Goal: Task Accomplishment & Management: Manage account settings

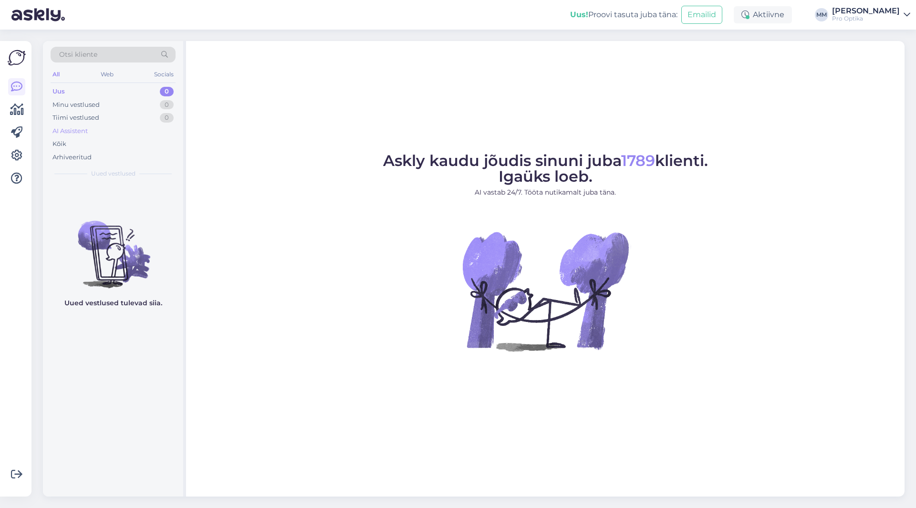
click at [74, 129] on div "AI Assistent" at bounding box center [70, 131] width 35 height 10
click at [15, 153] on icon at bounding box center [16, 155] width 11 height 11
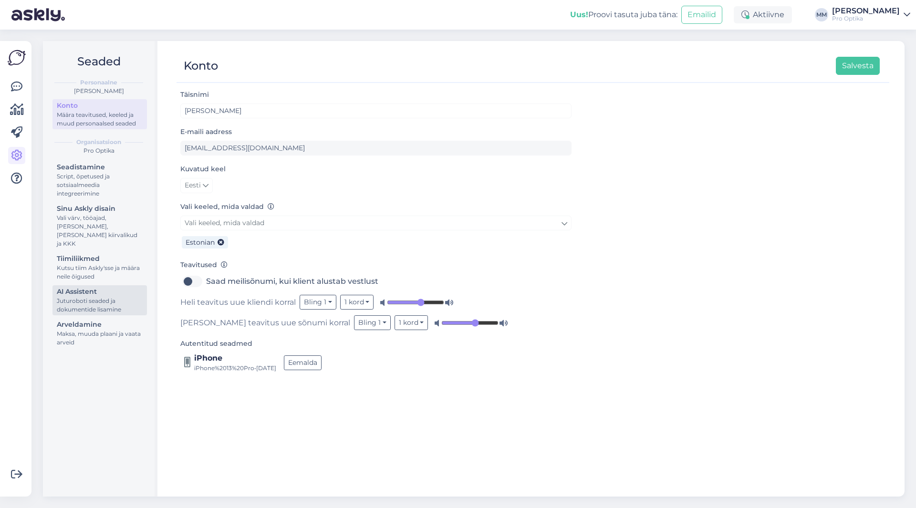
click at [84, 287] on div "AI Assistent" at bounding box center [100, 292] width 86 height 10
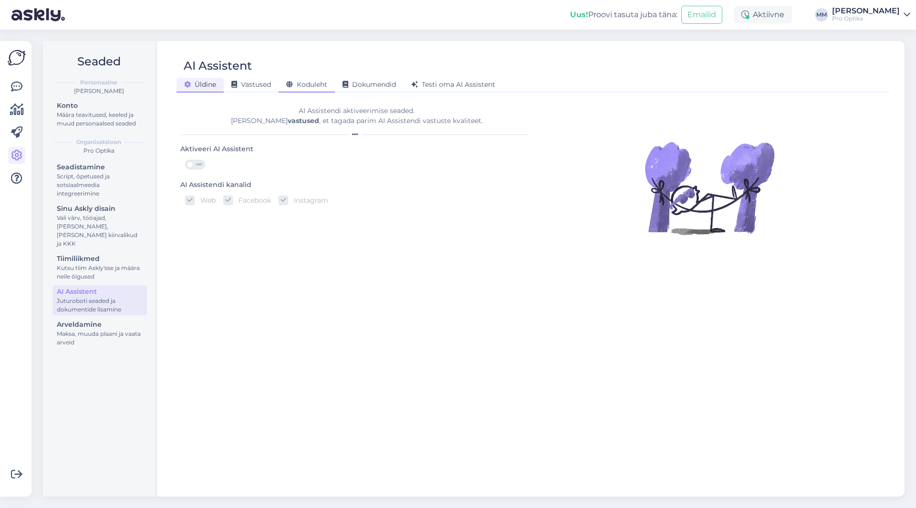
click at [314, 84] on span "Koduleht" at bounding box center [306, 84] width 41 height 9
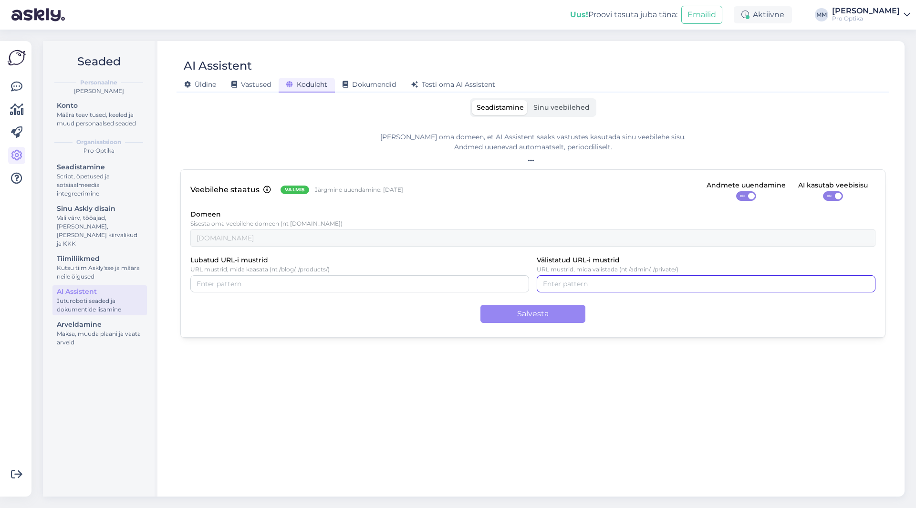
click at [563, 281] on input "Välistatud URL-i mustrid" at bounding box center [706, 284] width 326 height 11
type input "www.prooptika.ee/admin"
click at [548, 318] on button "Salvesta" at bounding box center [533, 314] width 105 height 18
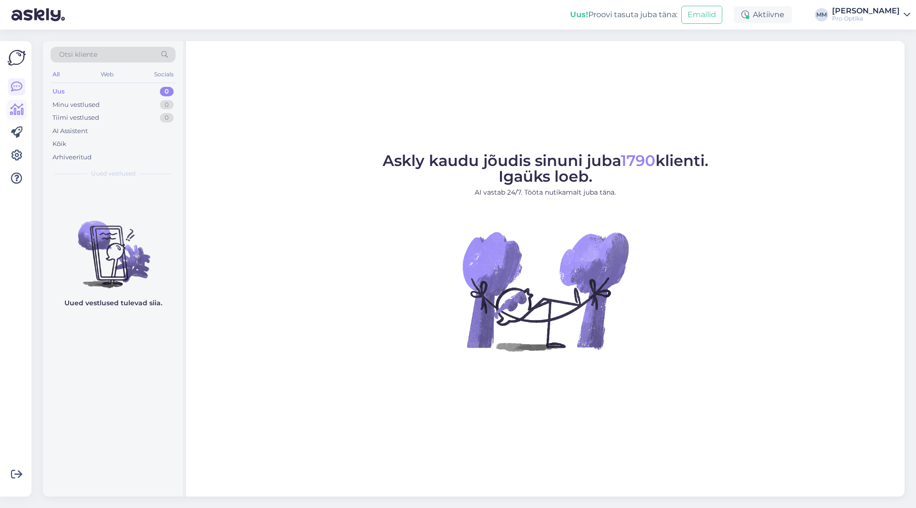
click at [15, 109] on icon at bounding box center [17, 109] width 14 height 11
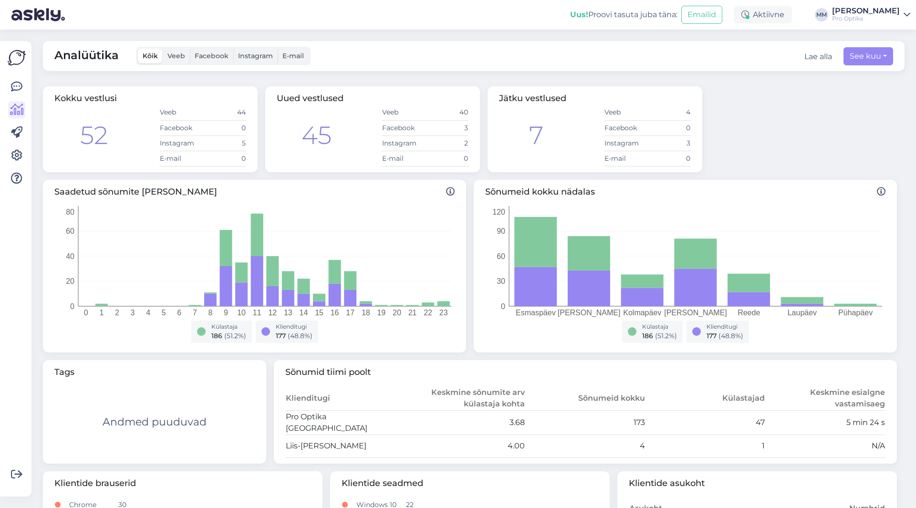
click at [172, 58] on span "Veeb" at bounding box center [177, 56] width 18 height 9
click at [163, 49] on input "Veeb" at bounding box center [163, 49] width 0 height 0
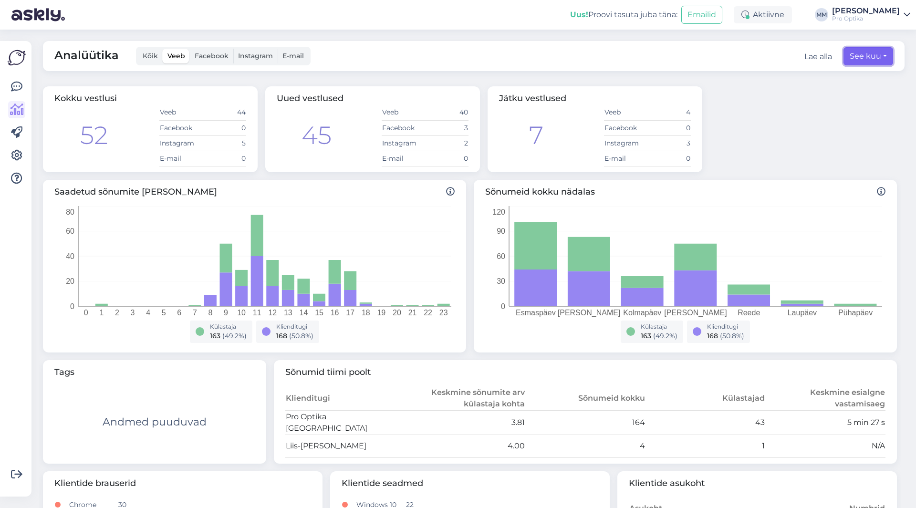
click at [856, 53] on button "See kuu" at bounding box center [869, 56] width 50 height 18
select select "8"
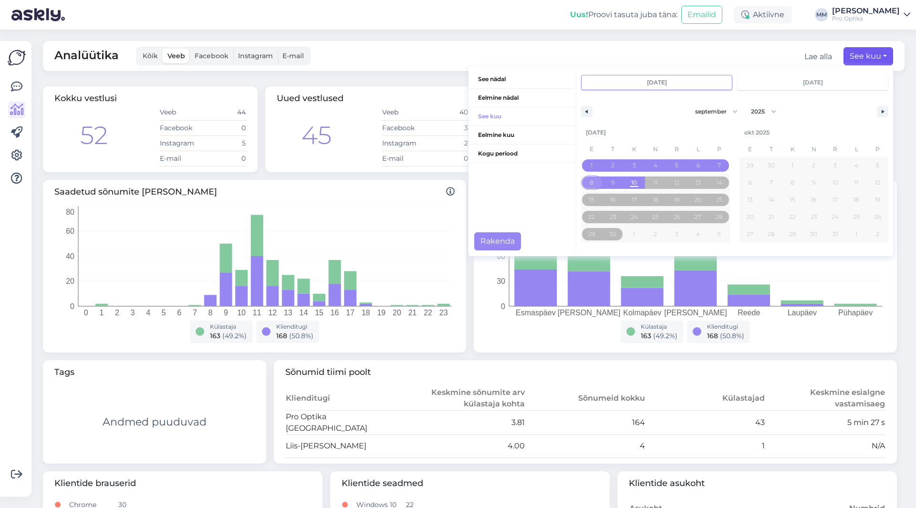
click at [590, 181] on span "8" at bounding box center [592, 182] width 4 height 17
type input "[DATE]"
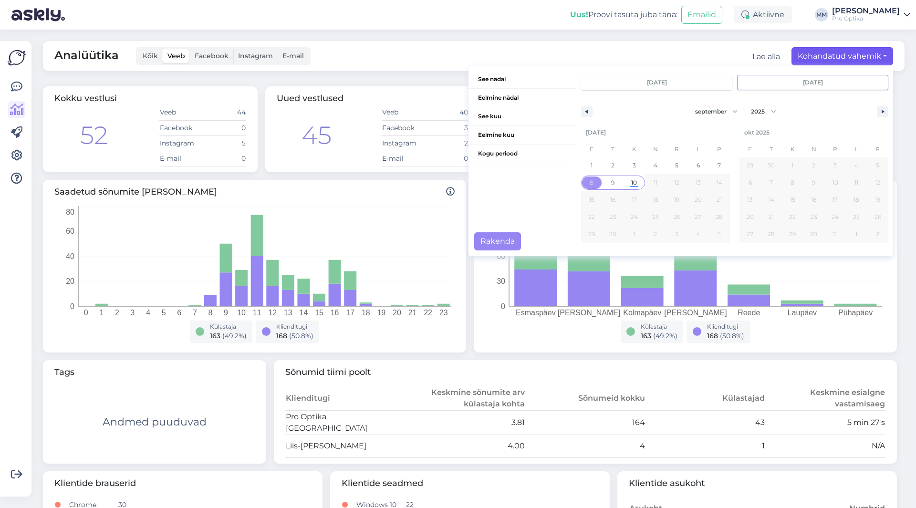
click at [632, 180] on span "10" at bounding box center [635, 182] width 6 height 17
type input "[DATE]"
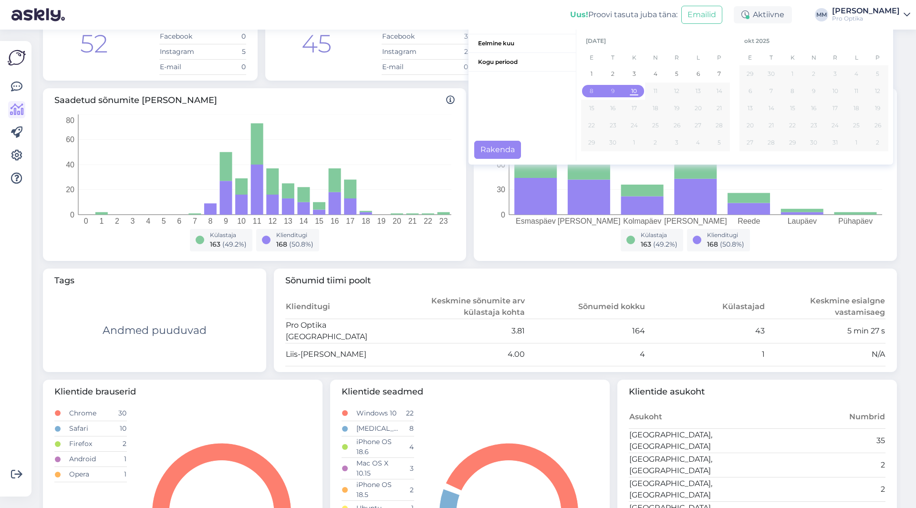
scroll to position [95, 0]
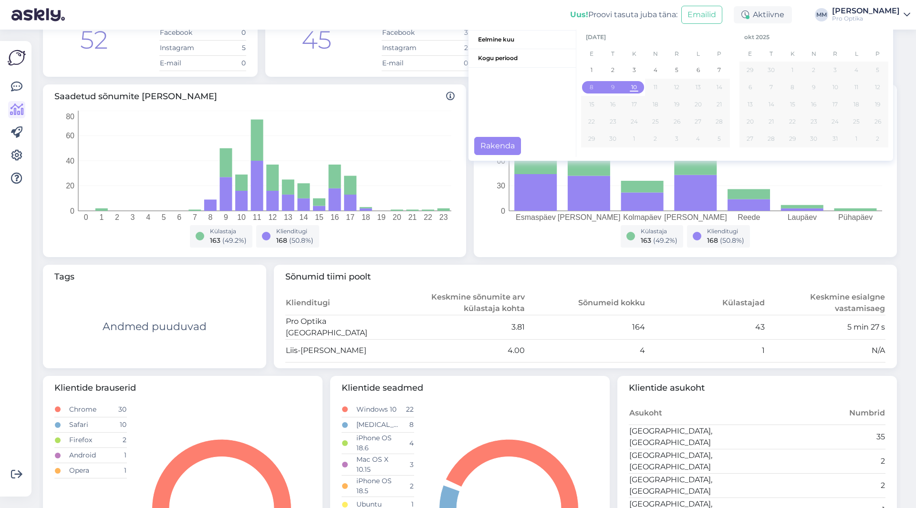
click at [690, 294] on th "Külastajad" at bounding box center [706, 303] width 120 height 24
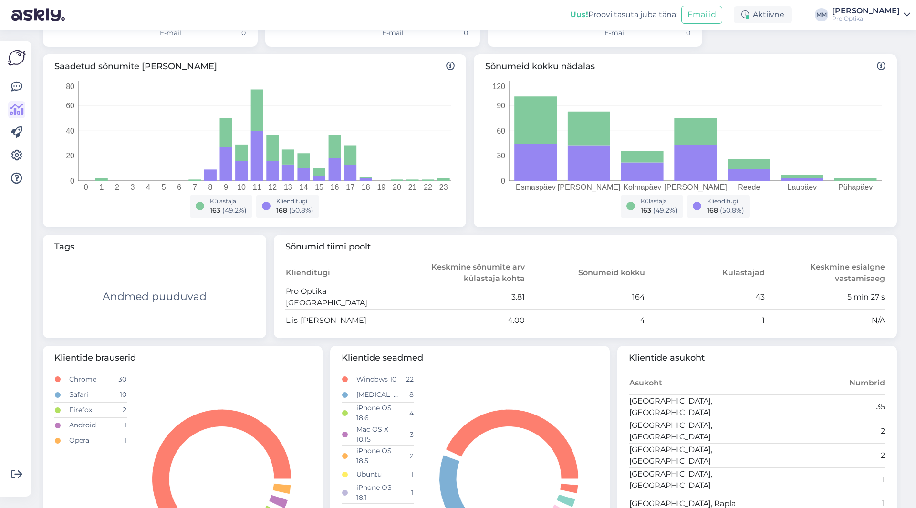
scroll to position [0, 0]
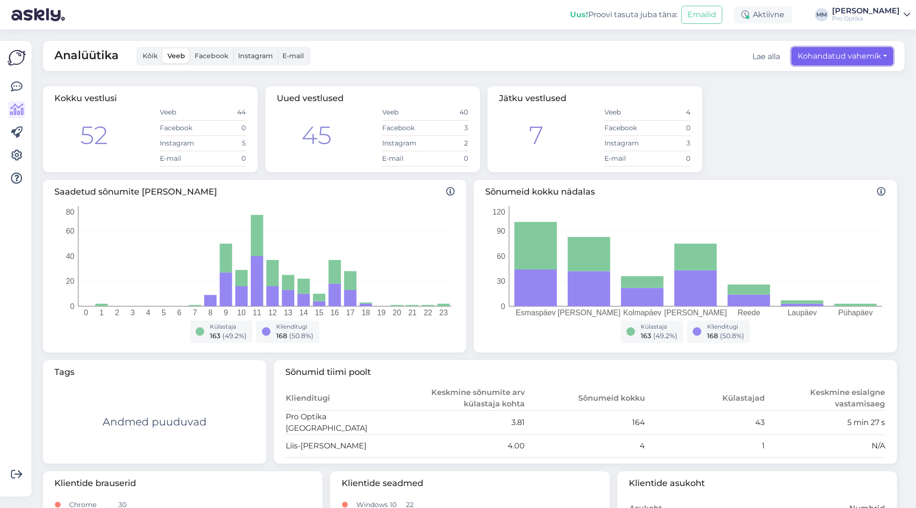
click at [828, 54] on button "Kohandatud vahemik" at bounding box center [843, 56] width 102 height 18
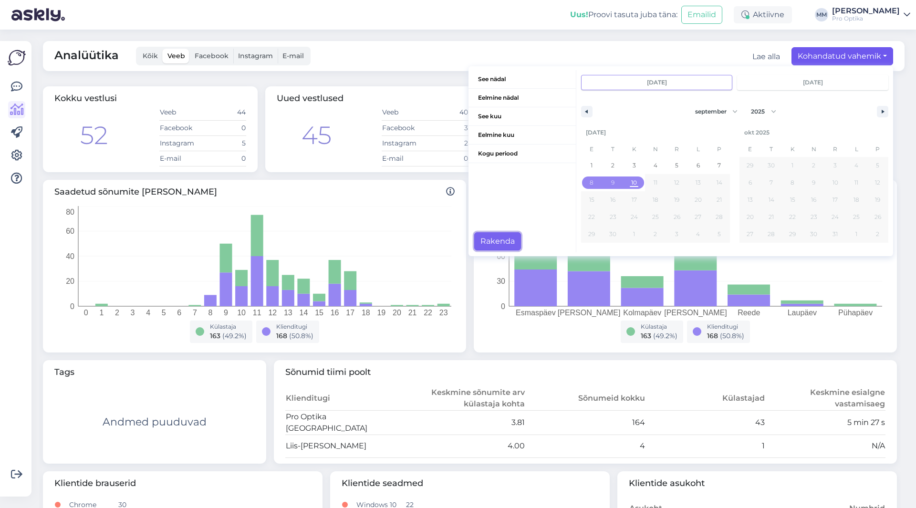
click at [476, 244] on button "Rakenda" at bounding box center [497, 241] width 47 height 18
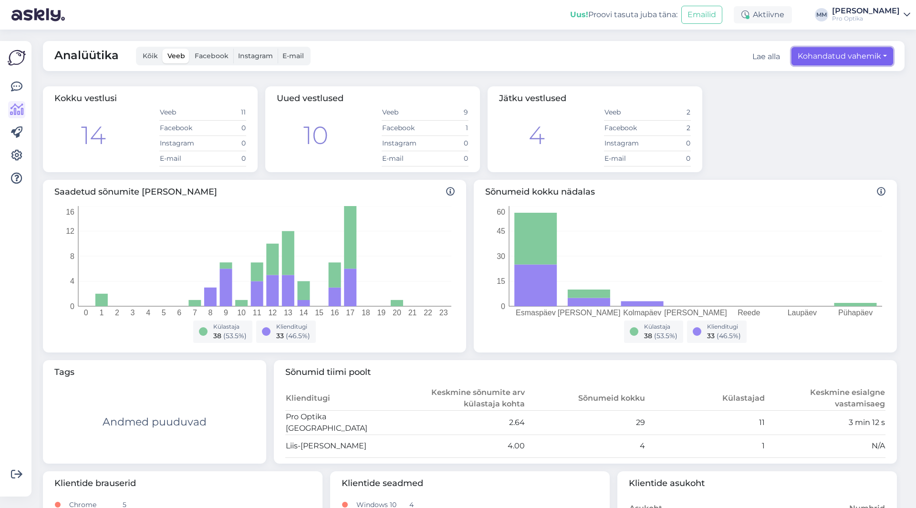
click at [812, 56] on button "Kohandatud vahemik" at bounding box center [843, 56] width 102 height 18
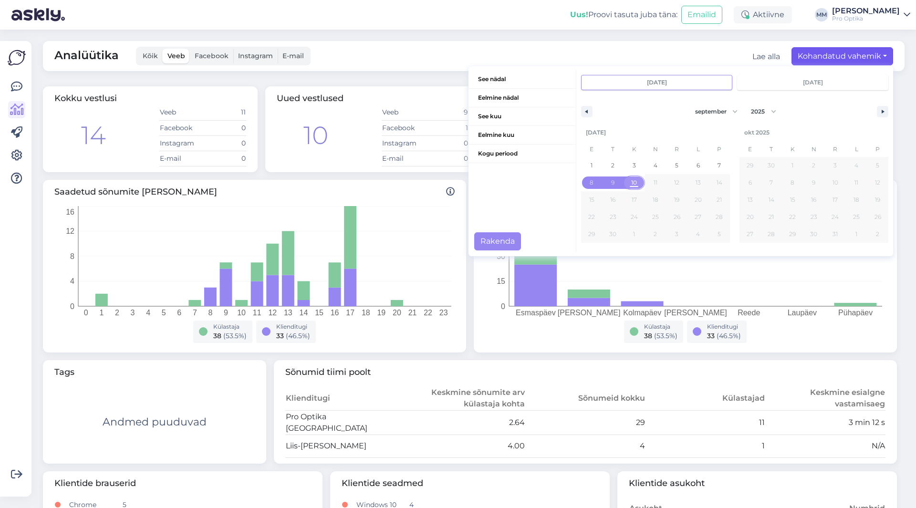
click at [632, 179] on span "10" at bounding box center [635, 182] width 6 height 17
click at [491, 242] on button "Rakenda" at bounding box center [497, 241] width 47 height 18
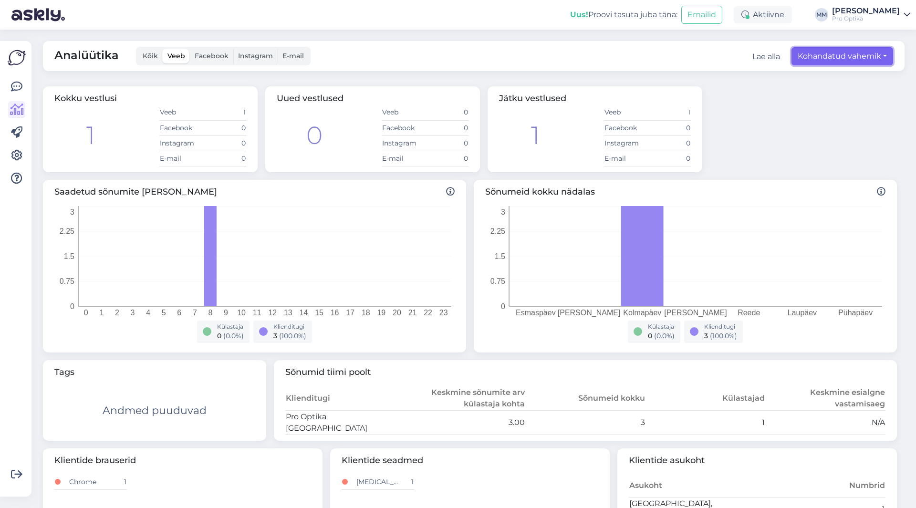
click at [818, 55] on button "Kohandatud vahemik" at bounding box center [843, 56] width 102 height 18
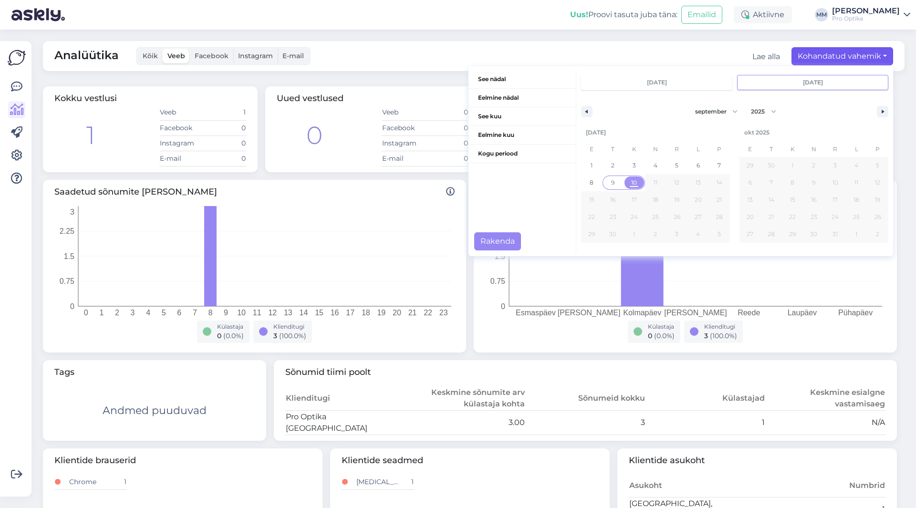
click at [611, 181] on span "9" at bounding box center [612, 182] width 3 height 17
click at [483, 242] on button "Rakenda" at bounding box center [497, 241] width 47 height 18
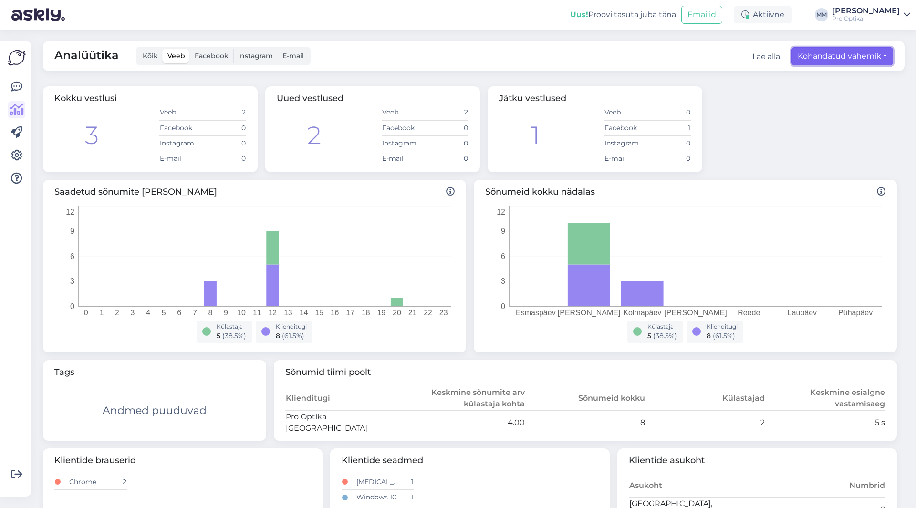
click at [809, 55] on button "Kohandatud vahemik" at bounding box center [843, 56] width 102 height 18
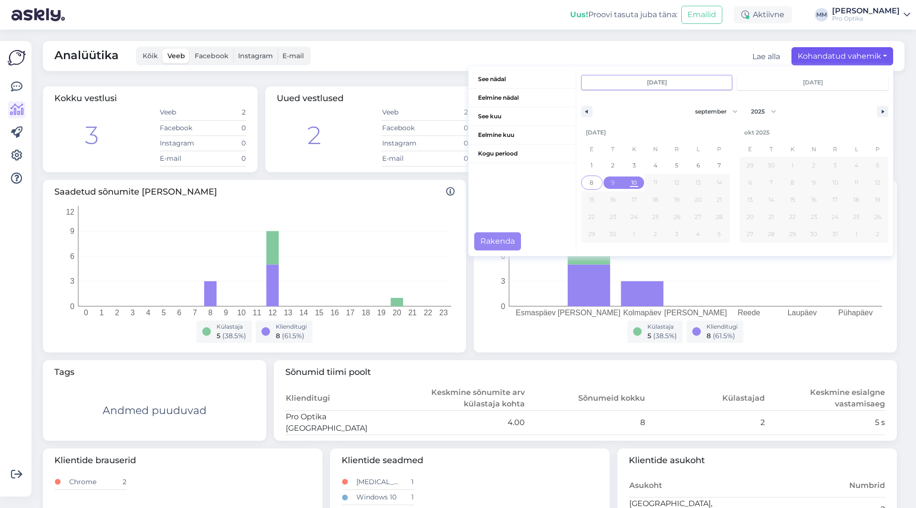
click at [590, 181] on span "8" at bounding box center [592, 182] width 4 height 17
type input "[DATE]"
click at [604, 184] on span "9" at bounding box center [613, 183] width 21 height 12
type input "[DATE]"
click at [487, 243] on button "Rakenda" at bounding box center [497, 241] width 47 height 18
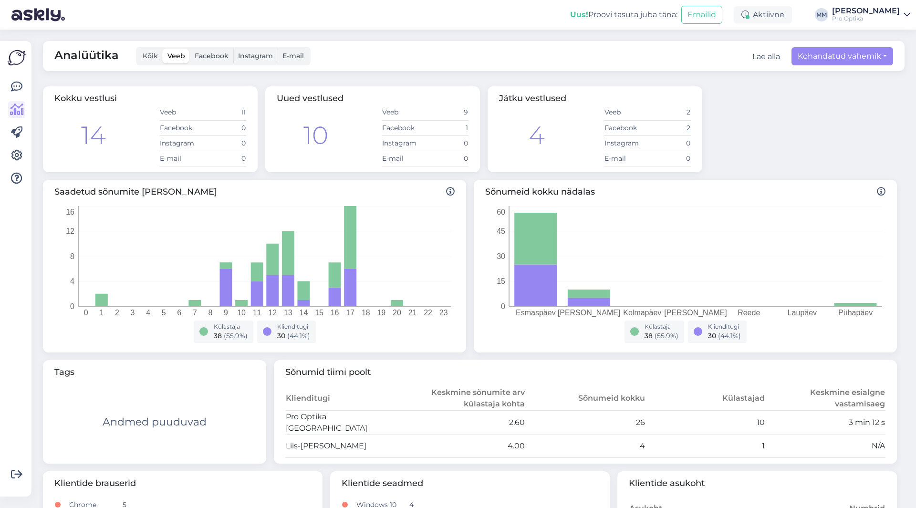
click at [214, 55] on span "Facebook" at bounding box center [212, 56] width 34 height 9
click at [190, 49] on input "Facebook" at bounding box center [190, 49] width 0 height 0
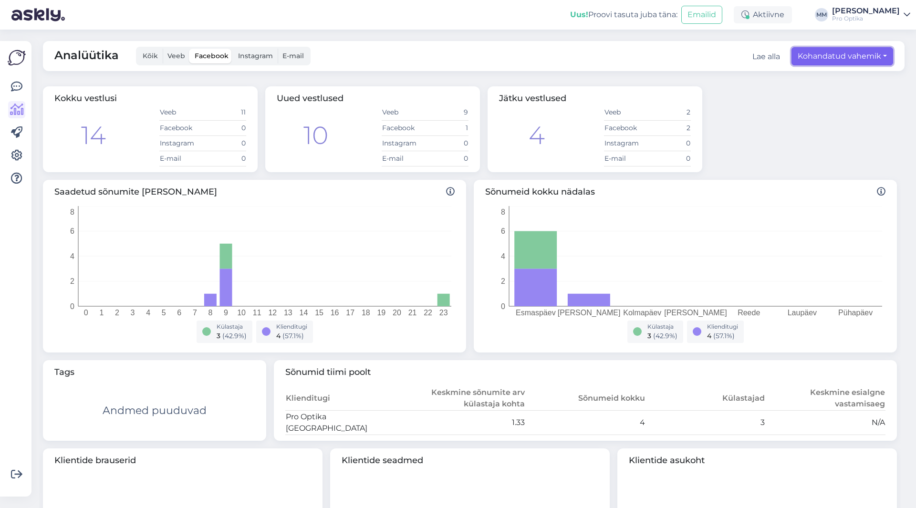
click at [868, 57] on button "Kohandatud vahemik" at bounding box center [843, 56] width 102 height 18
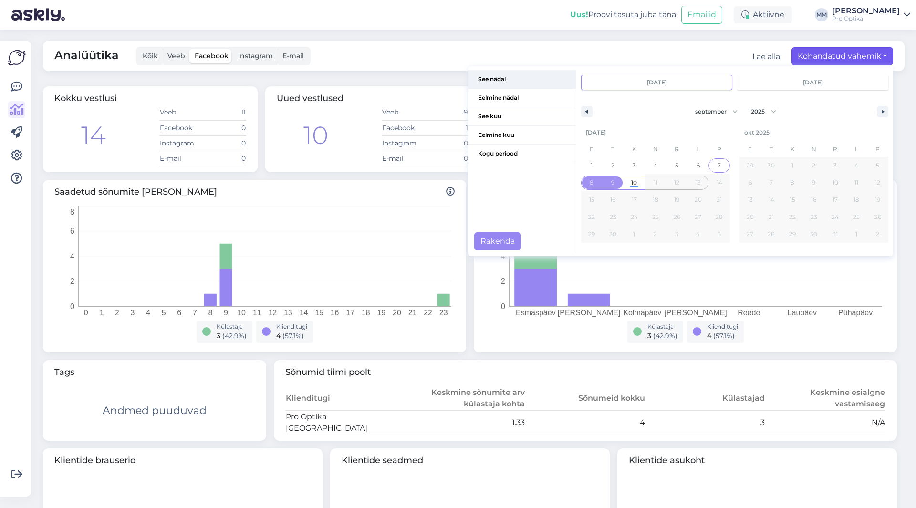
click at [489, 79] on span "See nädal" at bounding box center [522, 79] width 107 height 18
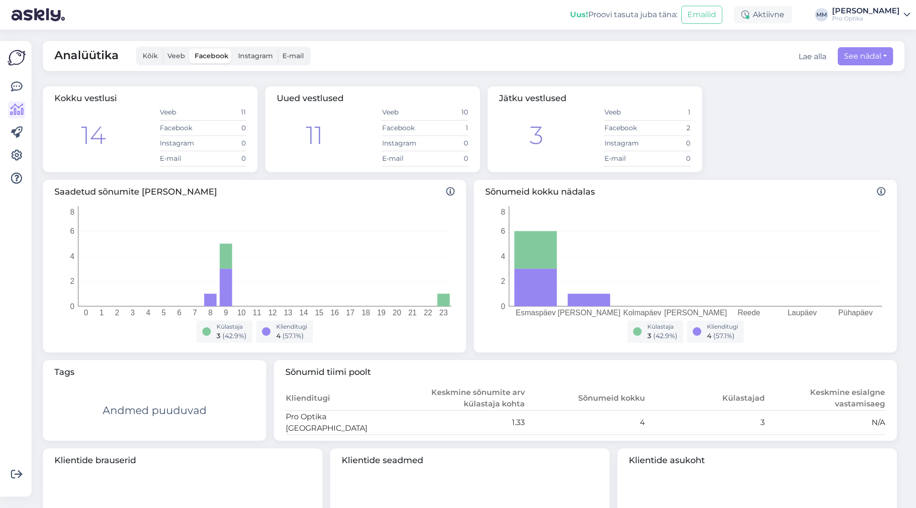
click at [251, 57] on span "Instagram" at bounding box center [255, 56] width 35 height 9
click at [233, 49] on input "Instagram" at bounding box center [233, 49] width 0 height 0
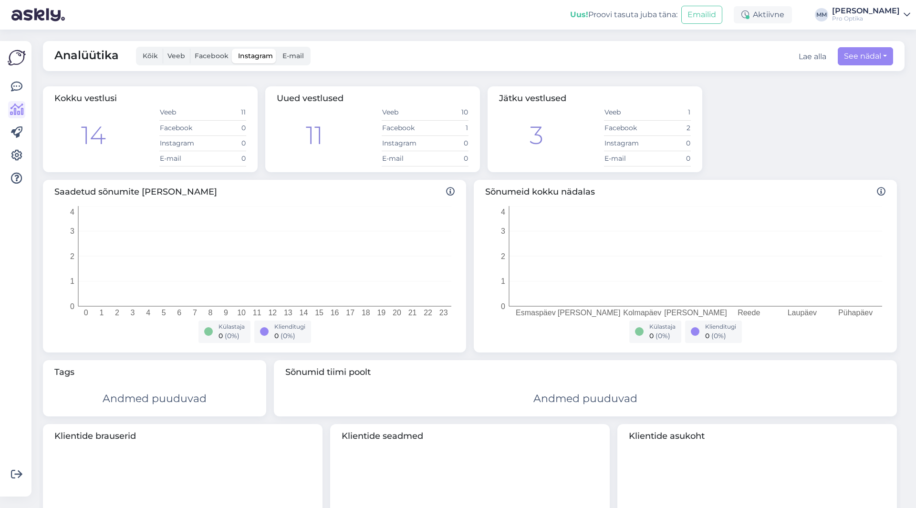
click at [292, 55] on span "E-mail" at bounding box center [293, 56] width 21 height 9
click at [278, 49] on input "E-mail" at bounding box center [278, 49] width 0 height 0
click at [206, 53] on span "Facebook" at bounding box center [212, 56] width 34 height 9
click at [190, 49] on input "Facebook" at bounding box center [190, 49] width 0 height 0
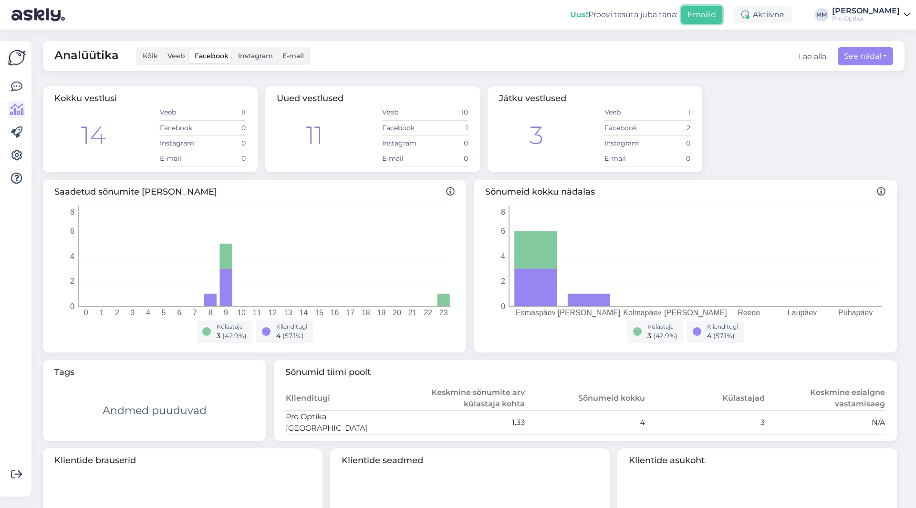
click at [723, 15] on button "Emailid" at bounding box center [702, 15] width 41 height 18
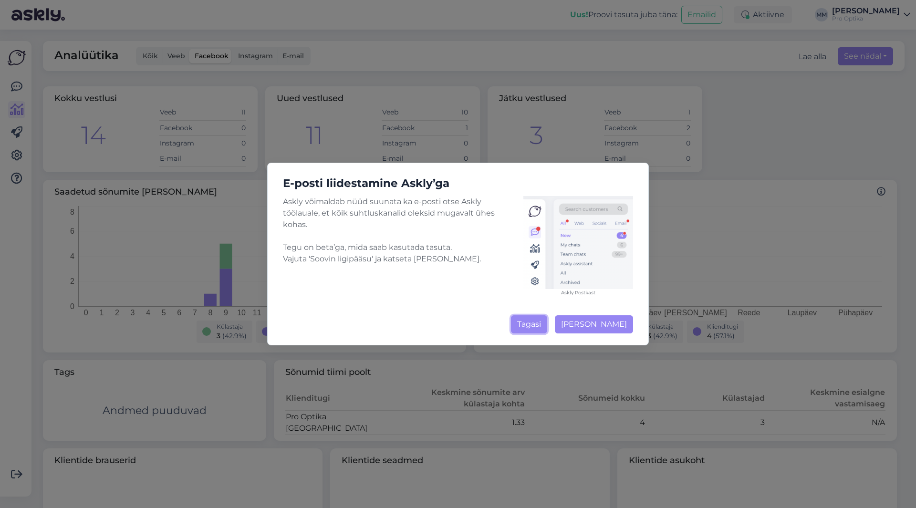
click at [526, 326] on button "Tagasi" at bounding box center [529, 325] width 36 height 18
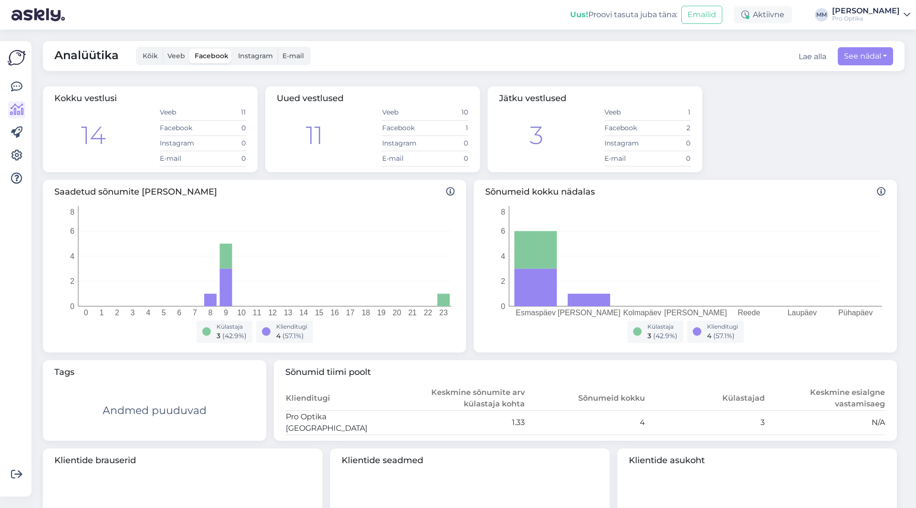
click at [174, 55] on span "Veeb" at bounding box center [177, 56] width 18 height 9
click at [163, 49] on input "Veeb" at bounding box center [163, 49] width 0 height 0
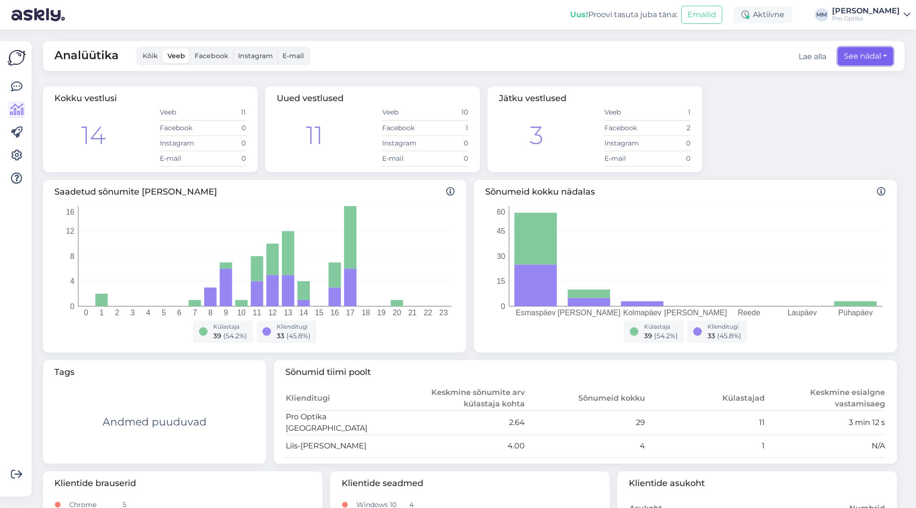
click at [860, 56] on button "See nädal" at bounding box center [865, 56] width 55 height 18
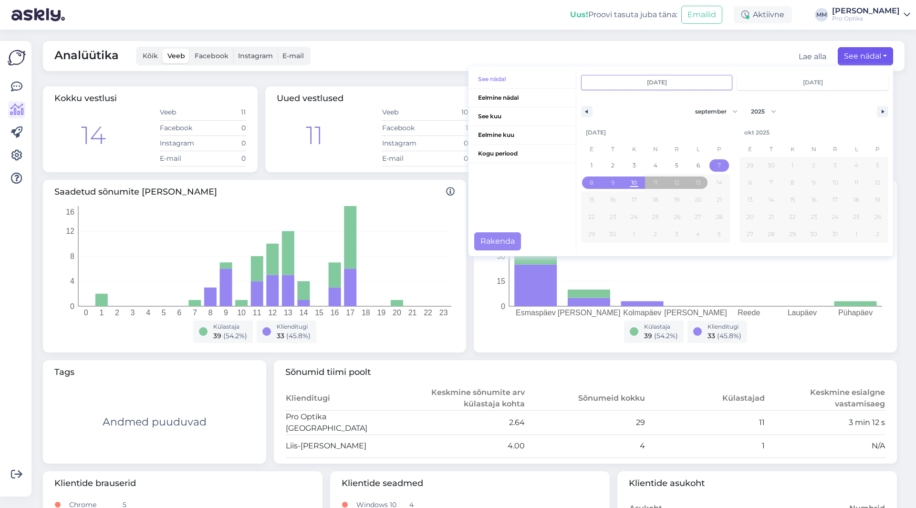
click at [522, 331] on div "Külastaja 39 ( 54.2 %) Klienditugi 33 ( 45.8 %)" at bounding box center [685, 334] width 389 height 26
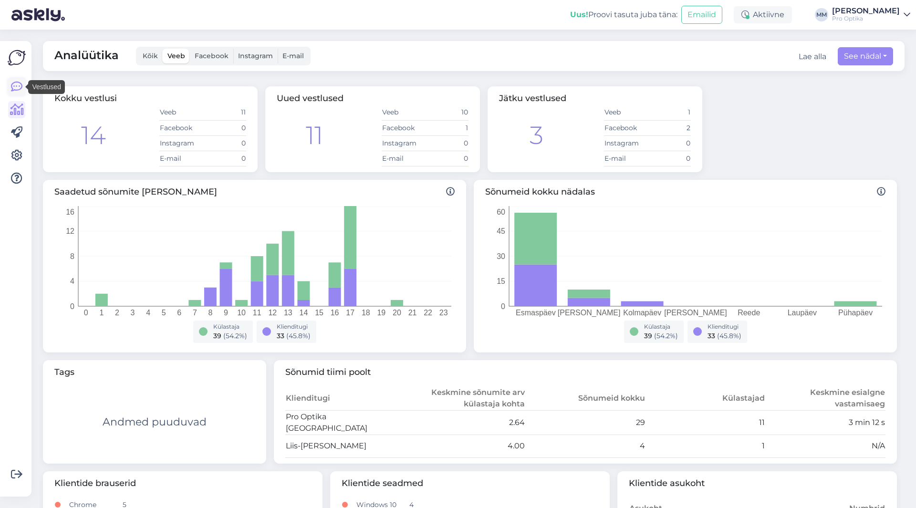
click at [20, 83] on icon at bounding box center [16, 86] width 11 height 11
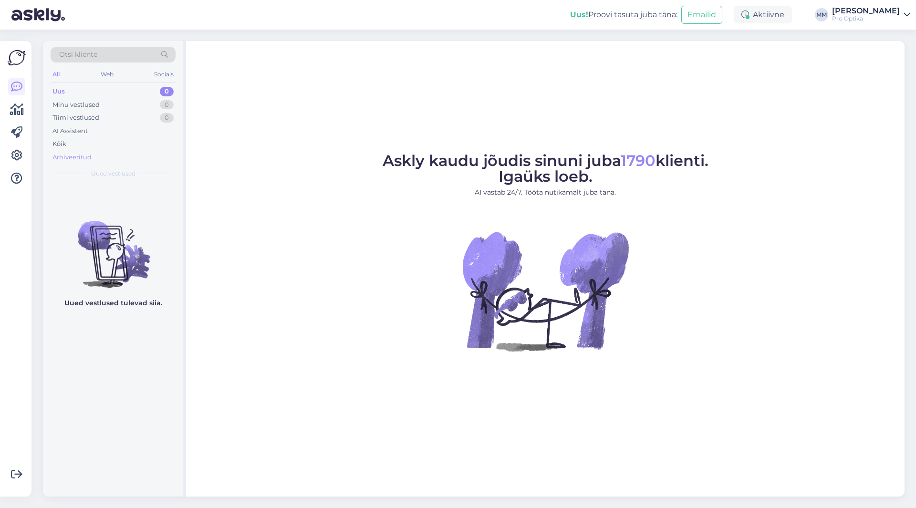
click at [70, 159] on div "Arhiveeritud" at bounding box center [72, 158] width 39 height 10
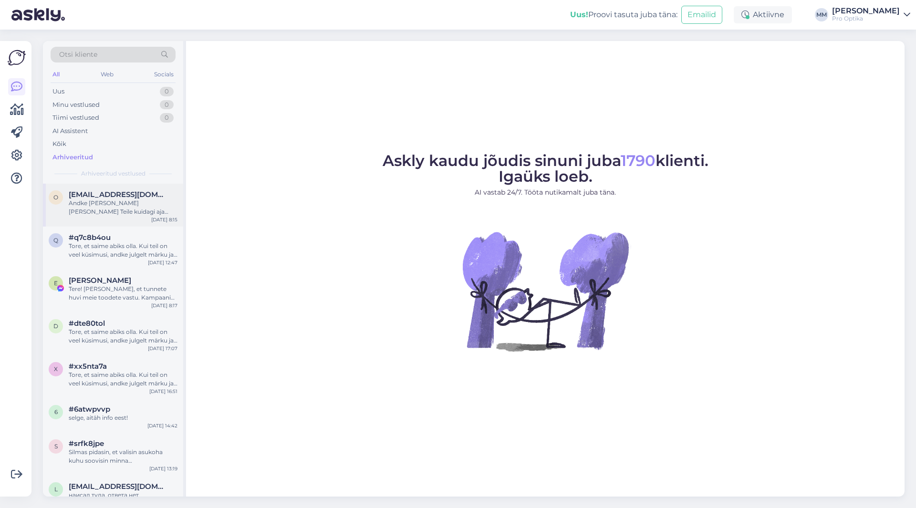
click at [125, 211] on div "Andke [PERSON_NAME] [PERSON_NAME] Teile kuidagi aja broneerimisel veel abiks ol…" at bounding box center [123, 207] width 109 height 17
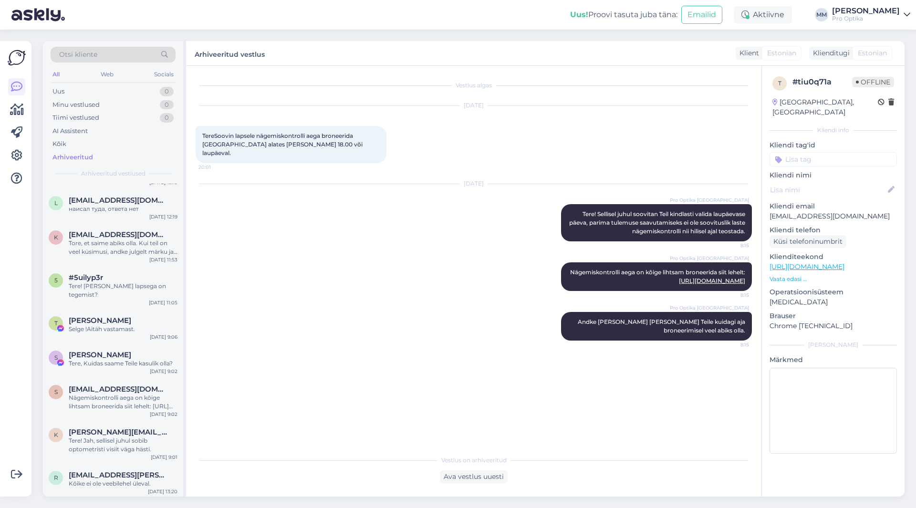
scroll to position [334, 0]
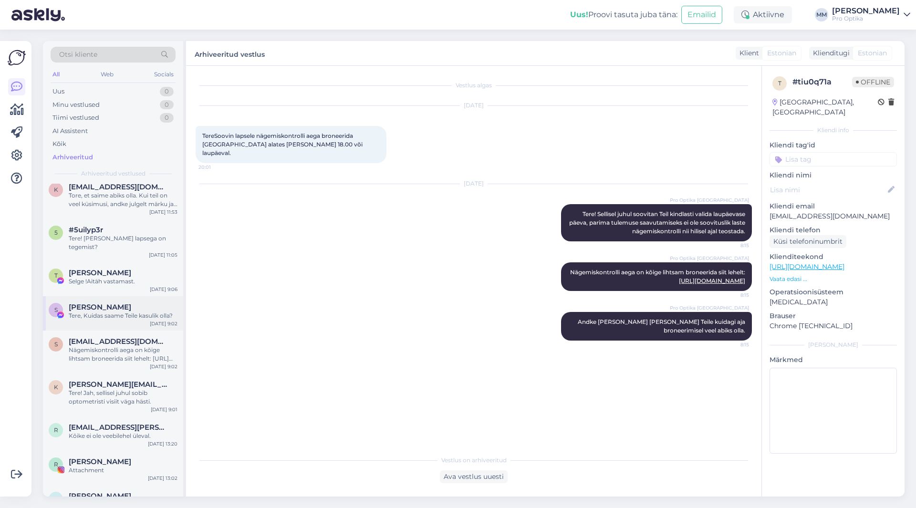
click at [91, 312] on div "Tere, Kuidas saame Teile kasulik olla?" at bounding box center [123, 316] width 109 height 9
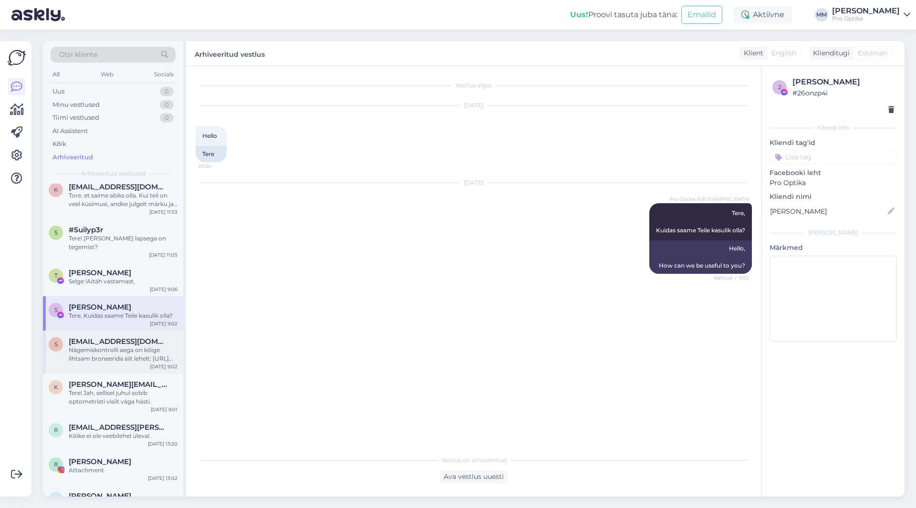
click at [93, 346] on div "Nägemiskontrolli aega on kõige lihtsam broneerida siit lehelt: [URL][DOMAIN_NAM…" at bounding box center [123, 354] width 109 height 17
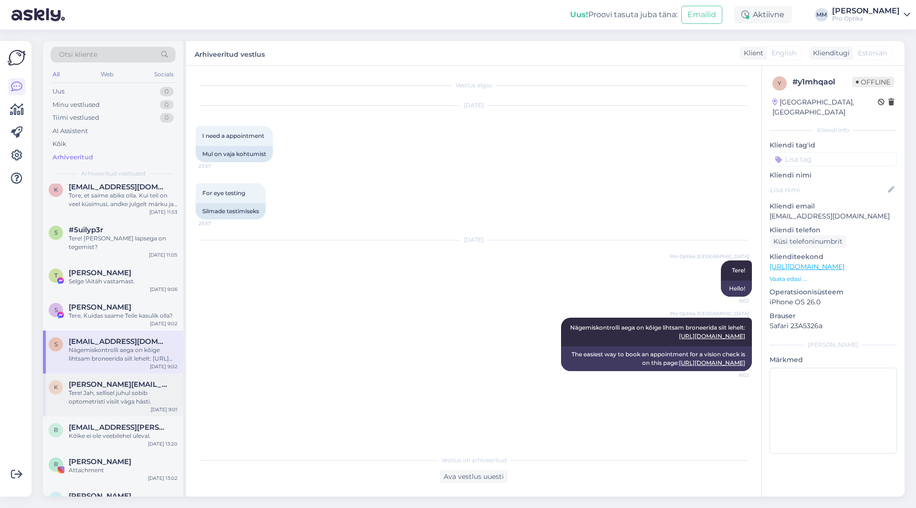
click at [103, 380] on span "[PERSON_NAME][EMAIL_ADDRESS][DOMAIN_NAME]" at bounding box center [118, 384] width 99 height 9
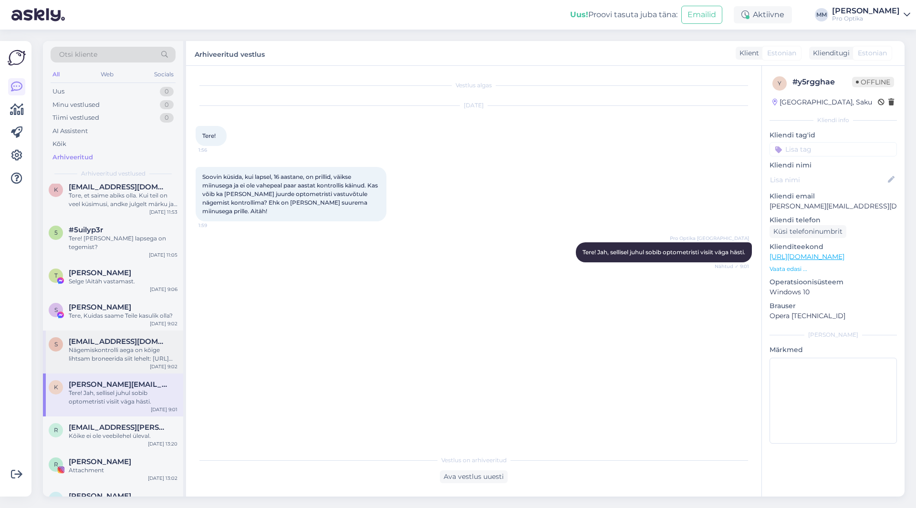
click at [96, 337] on span "[EMAIL_ADDRESS][DOMAIN_NAME]" at bounding box center [118, 341] width 99 height 9
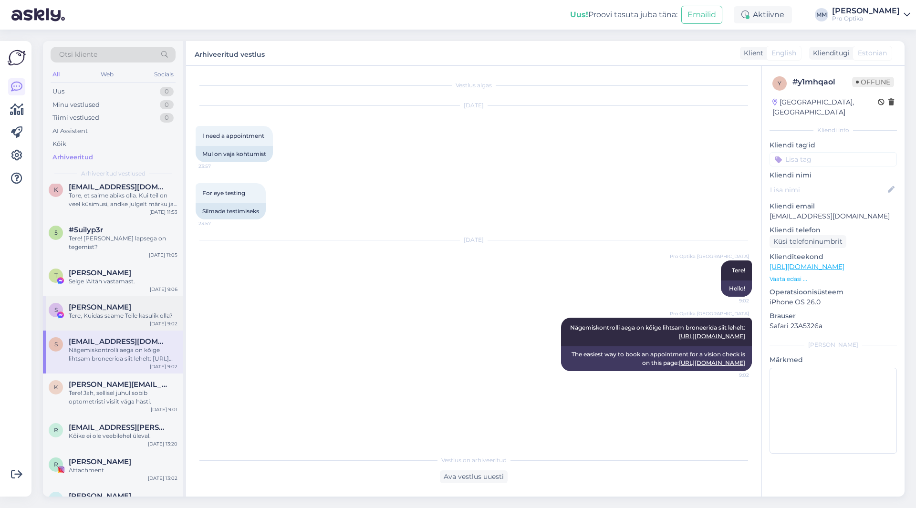
click at [94, 303] on span "[PERSON_NAME]" at bounding box center [100, 307] width 63 height 9
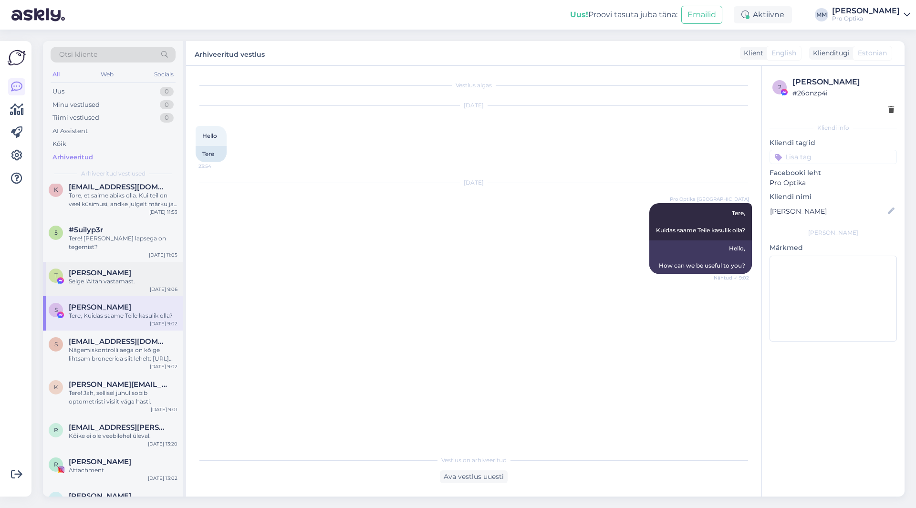
click at [95, 269] on span "[PERSON_NAME]" at bounding box center [100, 273] width 63 height 9
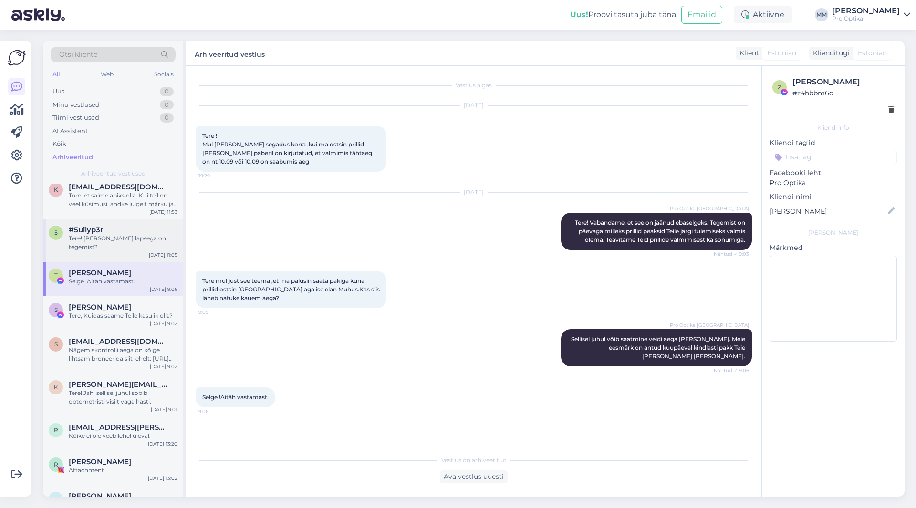
click at [111, 233] on div "#5uilyp3r" at bounding box center [123, 230] width 109 height 9
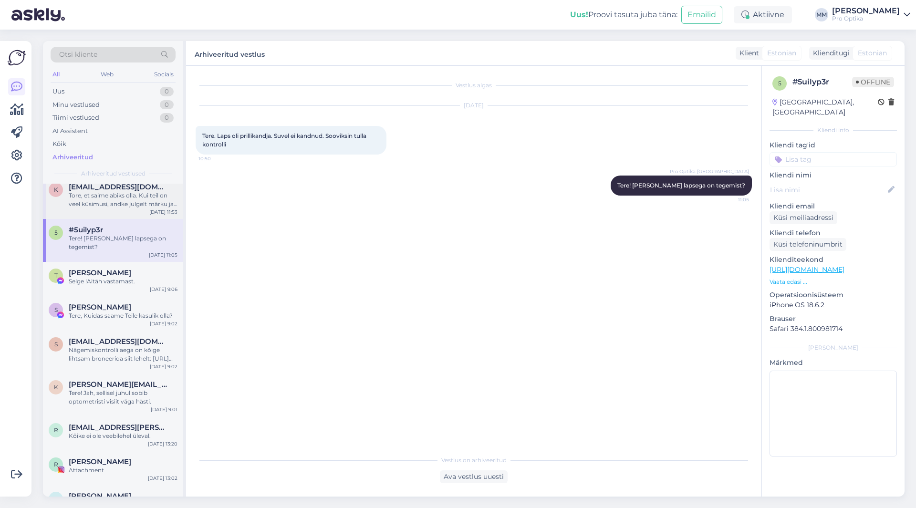
click at [108, 200] on div "Tore, et saime abiks olla. Kui teil on veel küsimusi, andke julgelt märku ja ai…" at bounding box center [123, 199] width 109 height 17
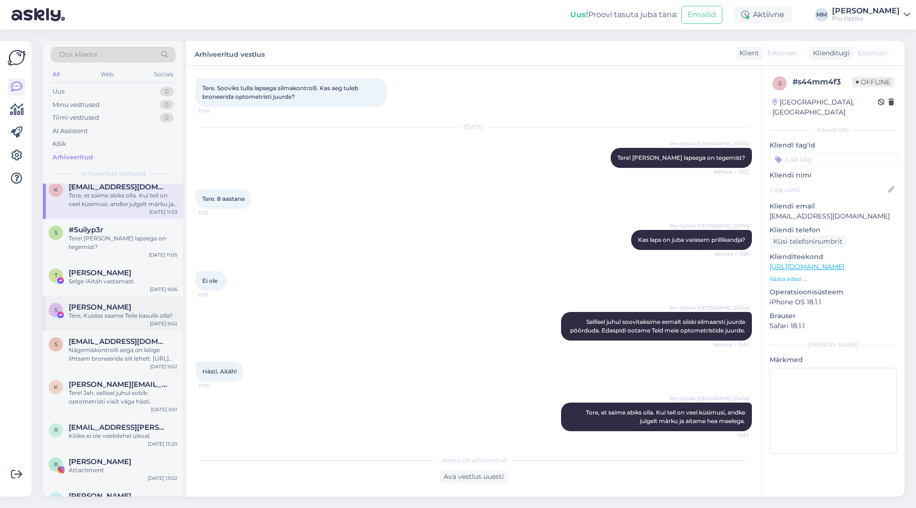
scroll to position [191, 0]
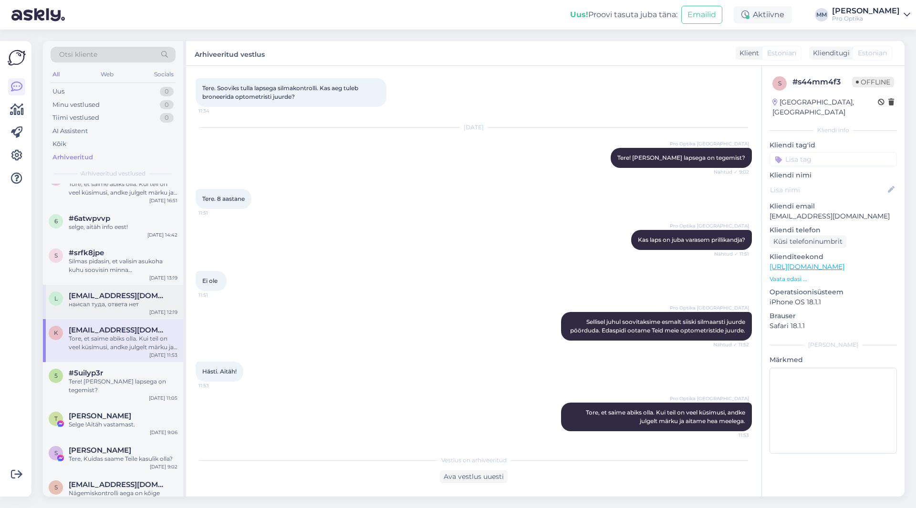
click at [143, 294] on span "[EMAIL_ADDRESS][DOMAIN_NAME]" at bounding box center [118, 296] width 99 height 9
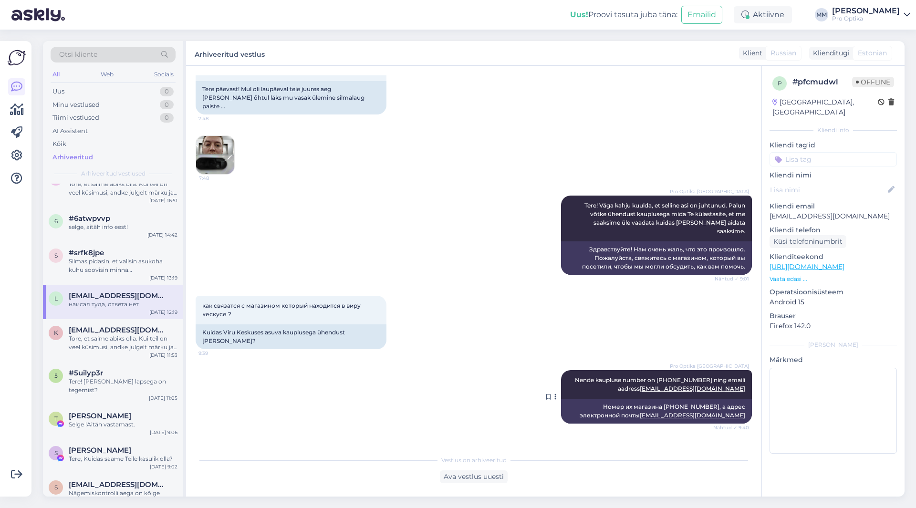
scroll to position [97, 0]
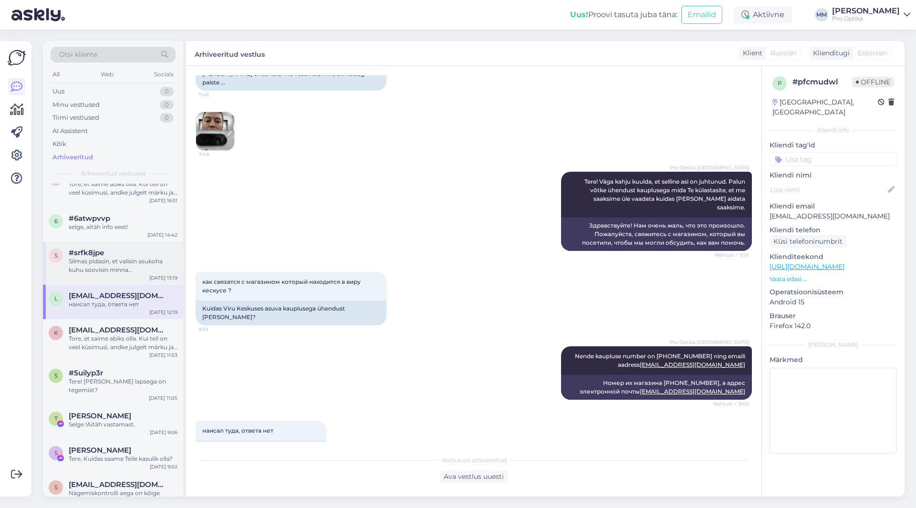
click at [97, 258] on div "Silmas pidasin, et valisin asukoha kuhu soovisin minna [PERSON_NAME] [PERSON_NA…" at bounding box center [123, 265] width 109 height 17
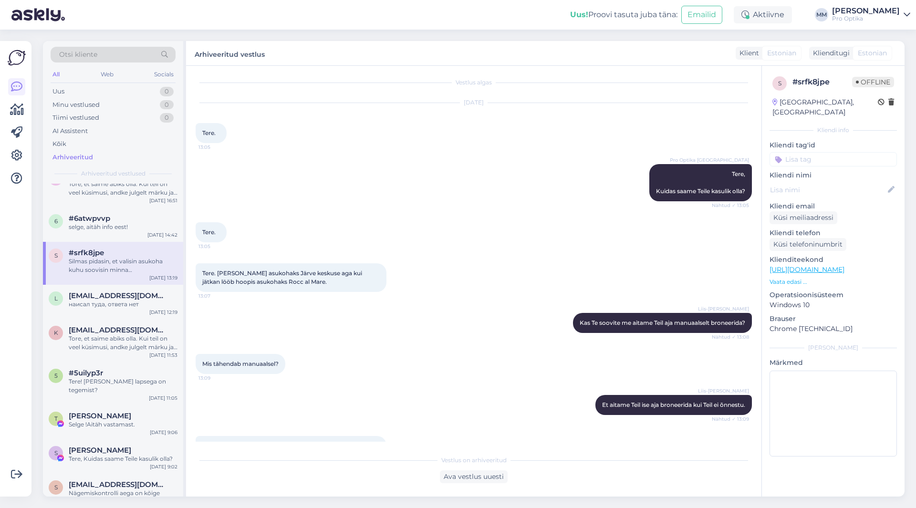
scroll to position [0, 0]
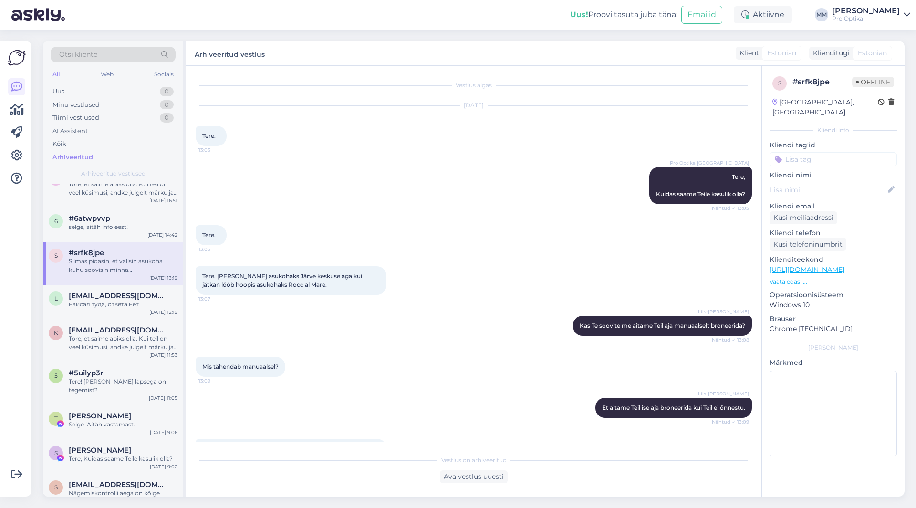
click at [791, 278] on p "Vaata edasi ..." at bounding box center [833, 282] width 127 height 9
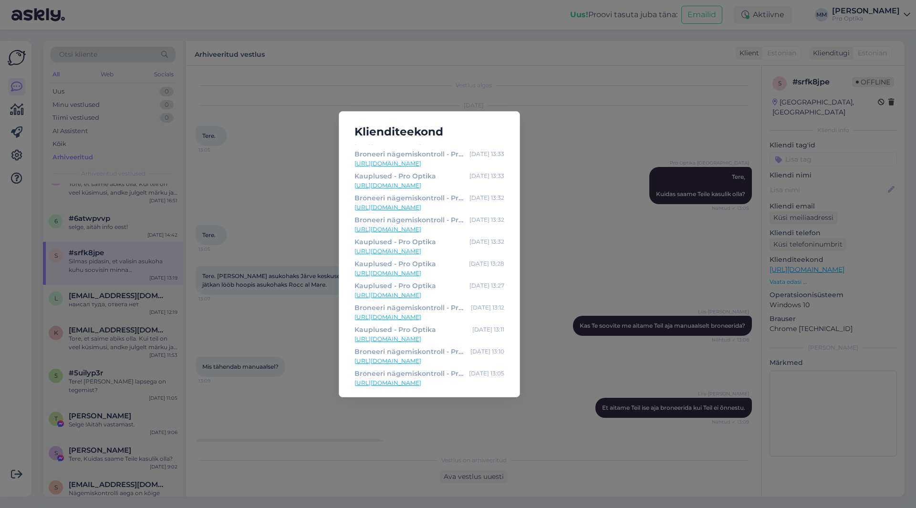
scroll to position [84, 0]
click at [286, 336] on div "Klienditeekond Broneeri nägemiskontroll - Pro Optika [DATE] 13:36 [URL][DOMAIN_…" at bounding box center [458, 254] width 916 height 508
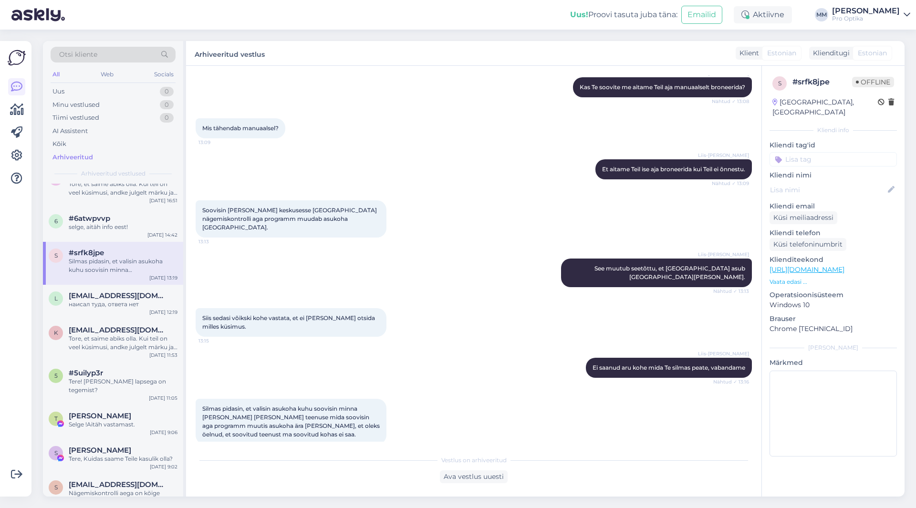
scroll to position [252, 0]
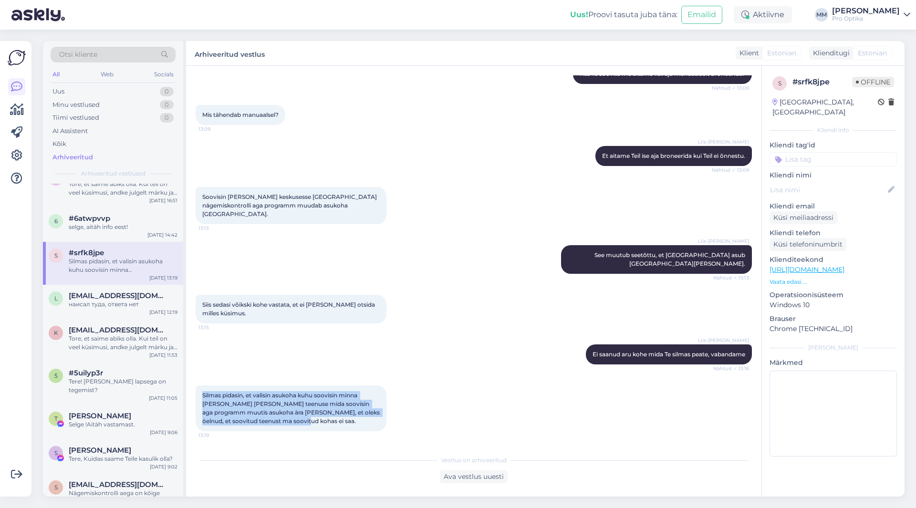
drag, startPoint x: 381, startPoint y: 429, endPoint x: 197, endPoint y: 388, distance: 188.8
click at [197, 388] on div "Silmas pidasin, et valisin asukoha kuhu soovisin minna [PERSON_NAME] [PERSON_NA…" at bounding box center [291, 409] width 191 height 46
copy span "Silmas pidasin, et valisin asukoha kuhu soovisin minna [PERSON_NAME] [PERSON_NA…"
